Goal: Transaction & Acquisition: Purchase product/service

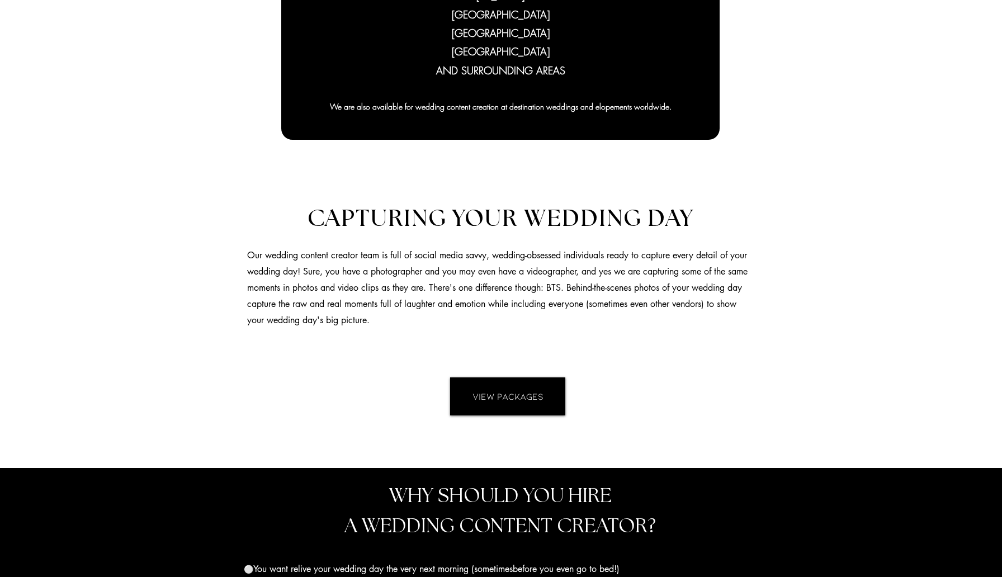
scroll to position [728, 0]
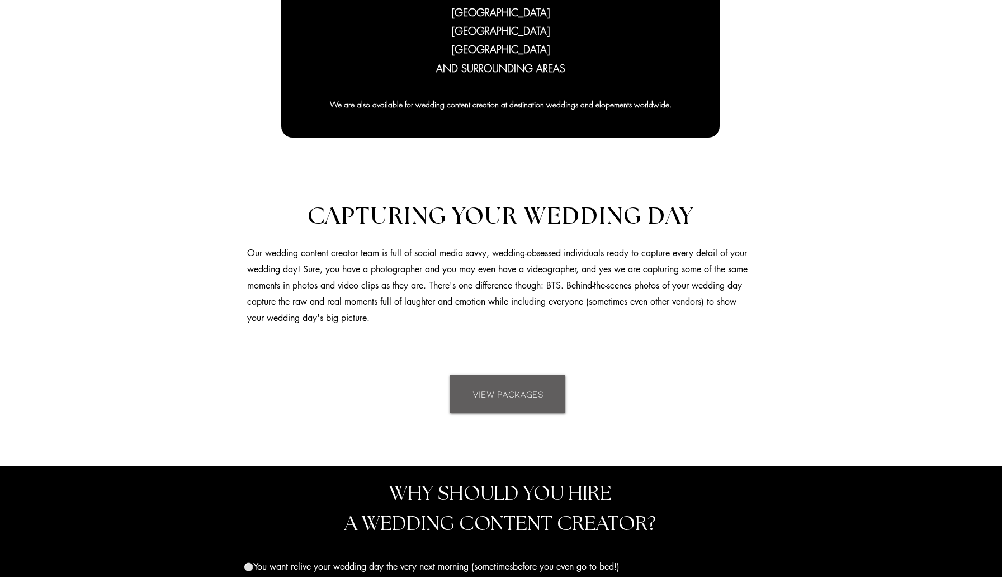
click at [491, 399] on span "VIEW PACKAGES" at bounding box center [507, 394] width 71 height 12
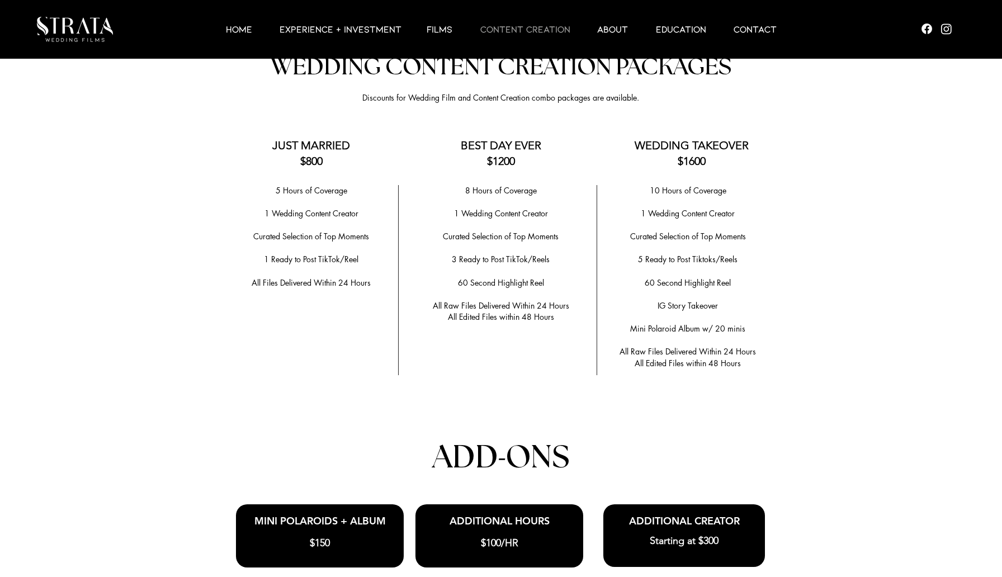
scroll to position [2168, 0]
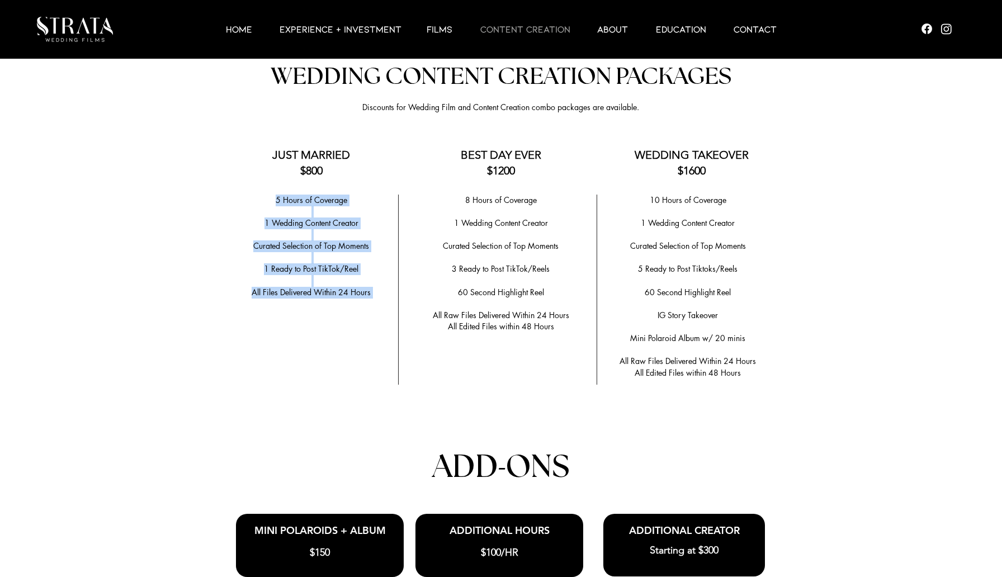
drag, startPoint x: 274, startPoint y: 196, endPoint x: 374, endPoint y: 298, distance: 142.3
click at [374, 298] on div "5 Hours of Coverage ​ 1 Wedding Content Creator ​ ​Curated Selection of Top Mom…" at bounding box center [311, 258] width 163 height 127
copy div "5 Hours of Coverage ​ 1 Wedding Content Creator ​ ​Curated Selection of Top Mom…"
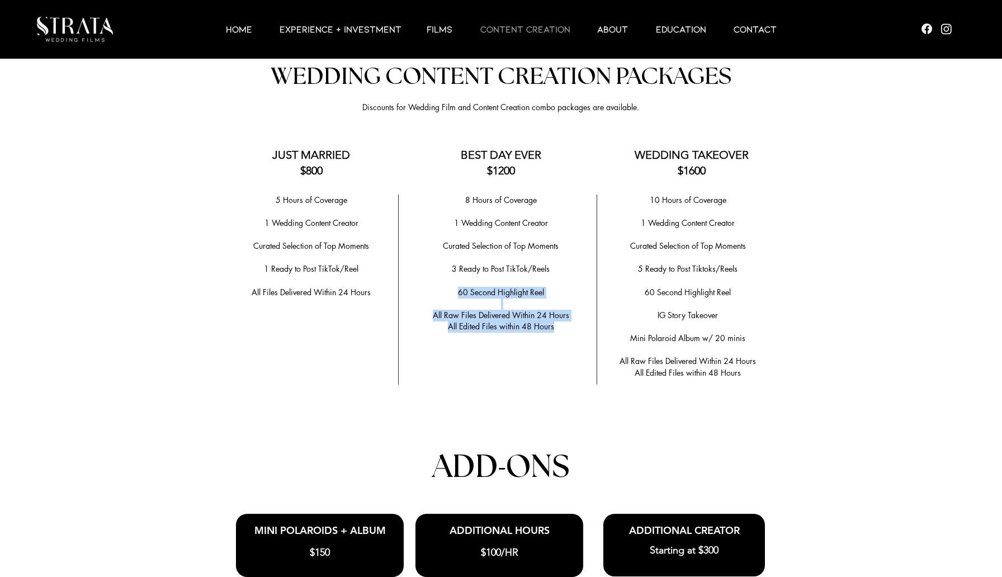
drag, startPoint x: 458, startPoint y: 285, endPoint x: 557, endPoint y: 324, distance: 106.7
click at [557, 324] on div "8 Hours of Coverage ​ 1 Wedding Content Creator ​ ​Curated Selection of Top Mom…" at bounding box center [500, 264] width 175 height 138
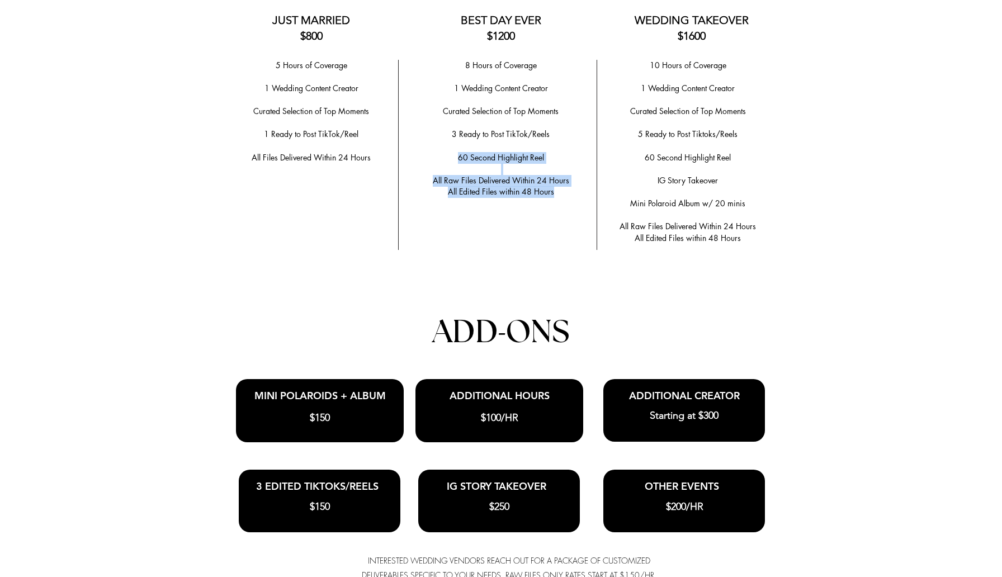
scroll to position [2298, 0]
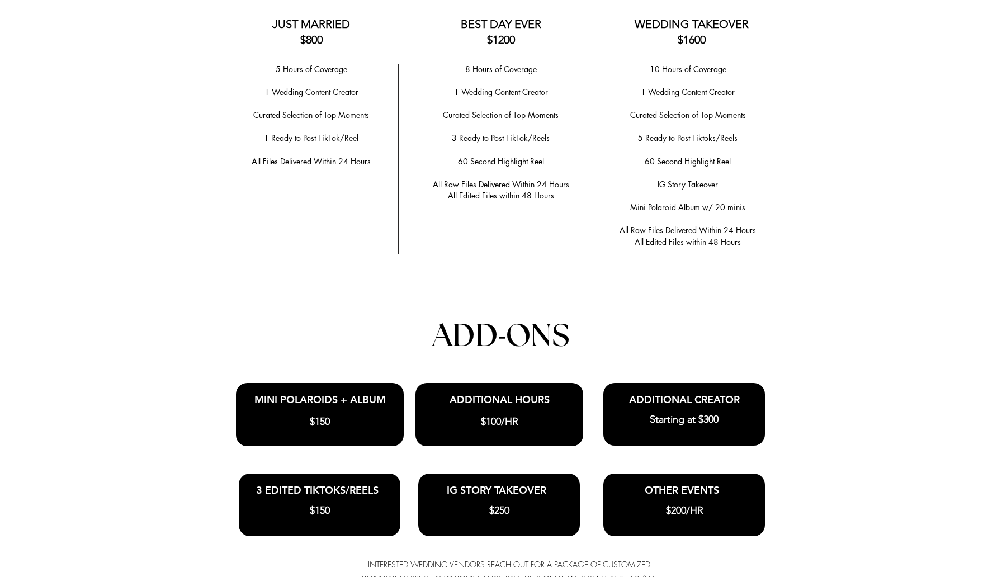
click at [356, 406] on div at bounding box center [320, 414] width 168 height 63
click at [352, 403] on div at bounding box center [320, 414] width 168 height 63
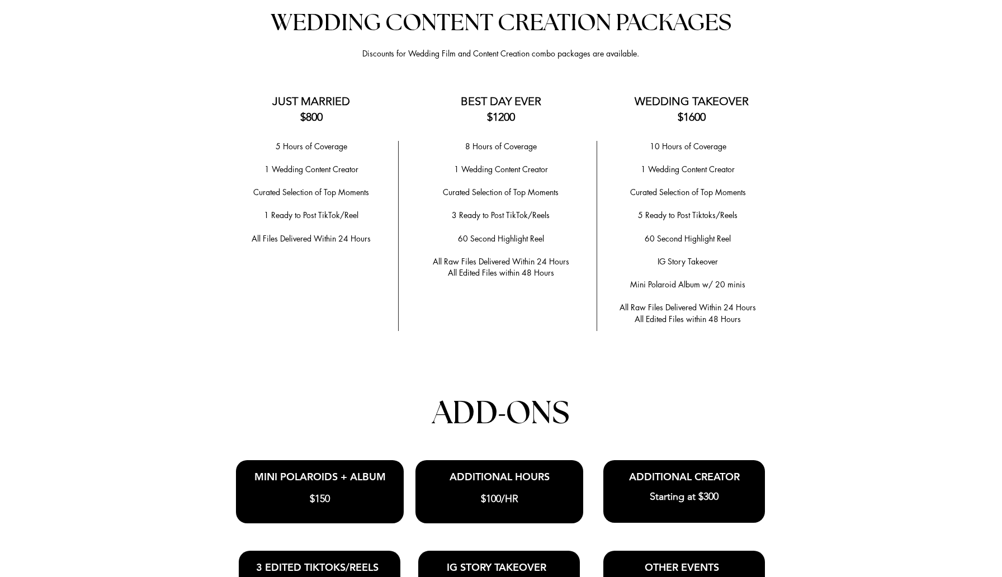
scroll to position [2220, 0]
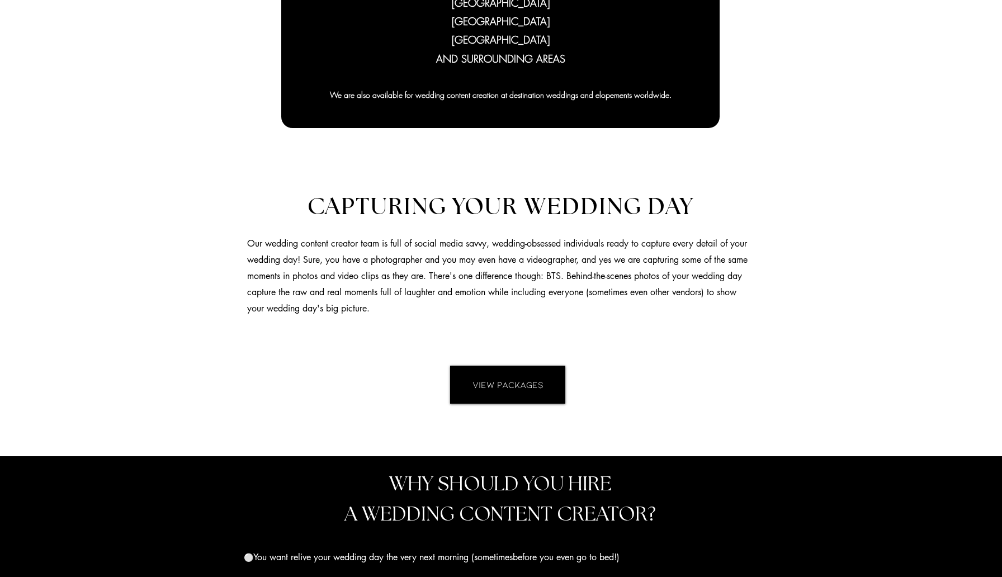
scroll to position [946, 0]
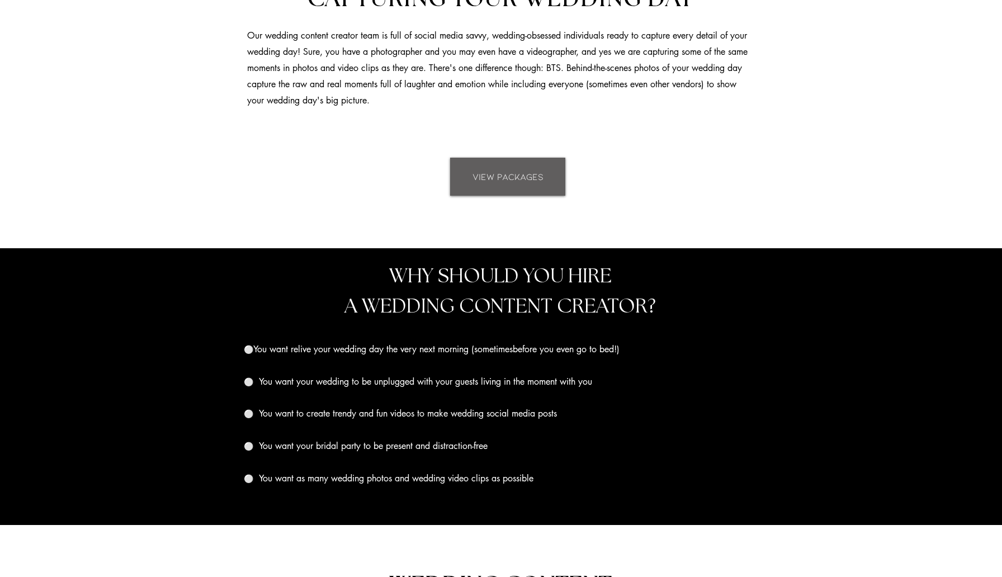
click at [535, 175] on span "VIEW PACKAGES" at bounding box center [507, 176] width 71 height 12
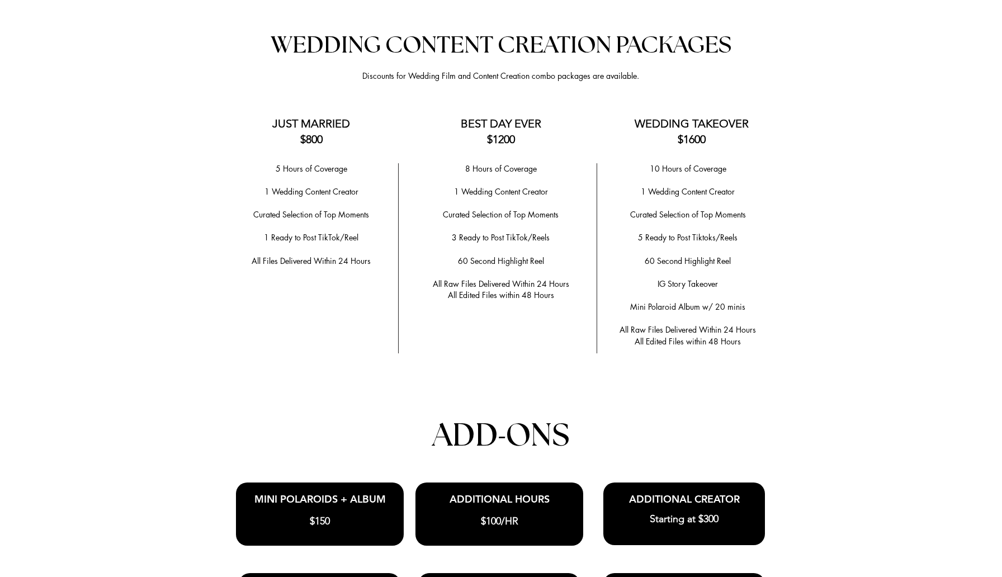
scroll to position [2198, 0]
